Goal: Check status: Check status

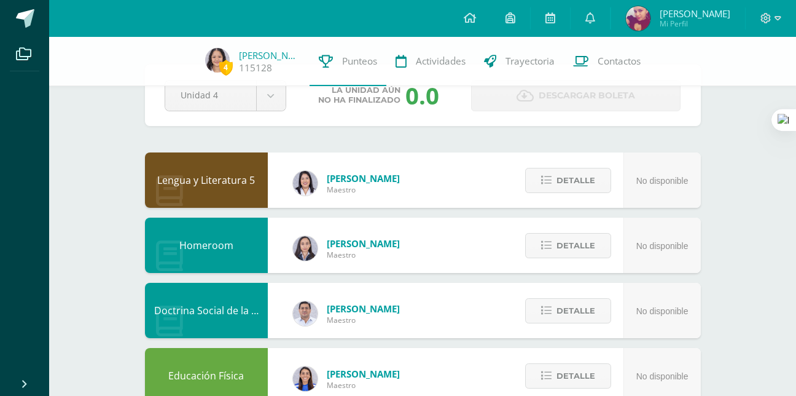
scroll to position [42, 0]
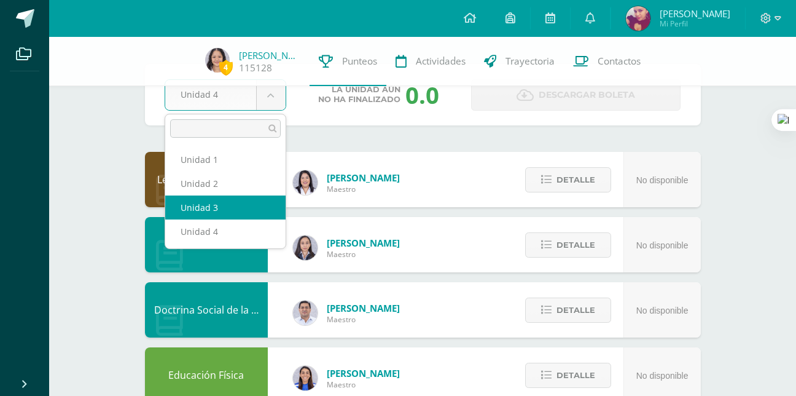
select select "Unidad 3"
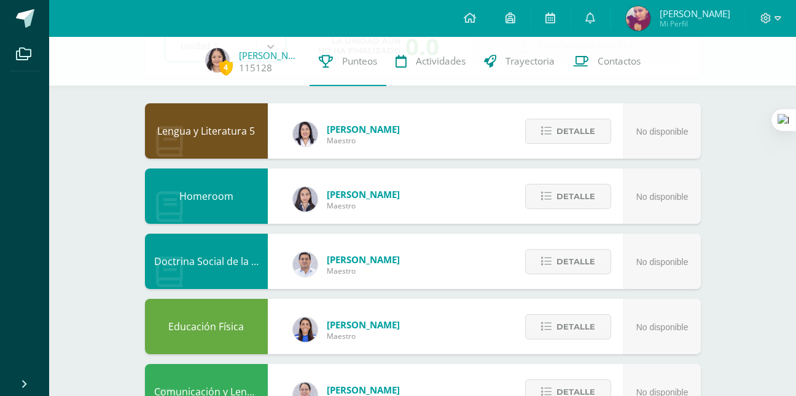
scroll to position [91, 0]
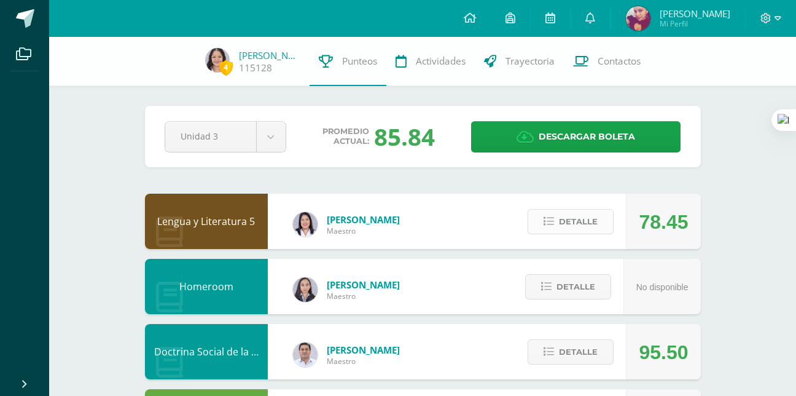
click at [567, 217] on span "Detalle" at bounding box center [578, 221] width 39 height 23
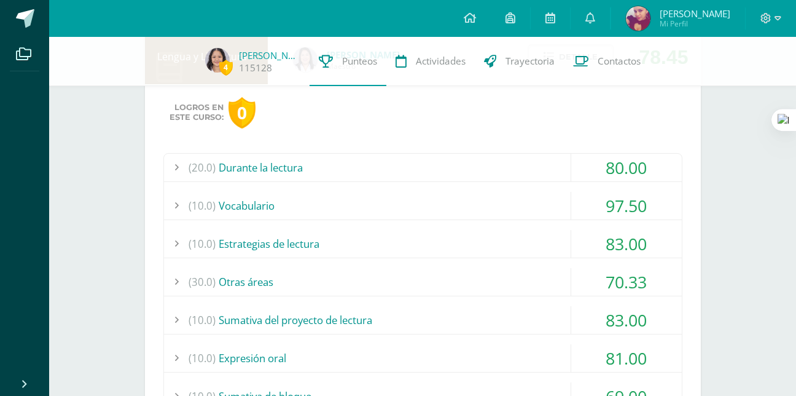
scroll to position [165, 0]
click at [340, 331] on div "(10.0) Sumativa del proyecto de lectura" at bounding box center [423, 319] width 518 height 28
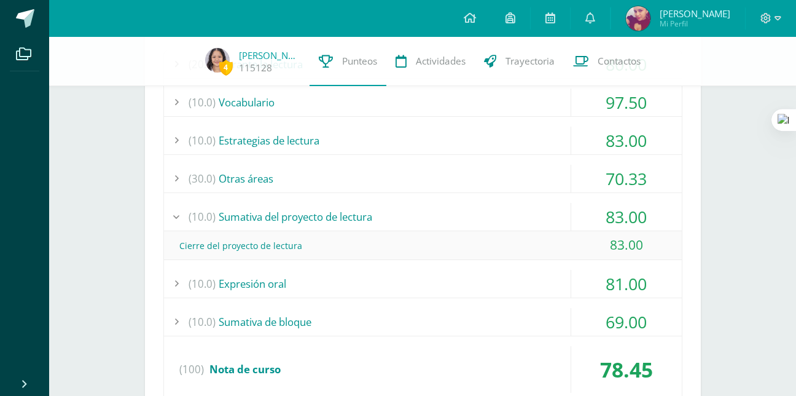
scroll to position [266, 0]
